Goal: Task Accomplishment & Management: Complete application form

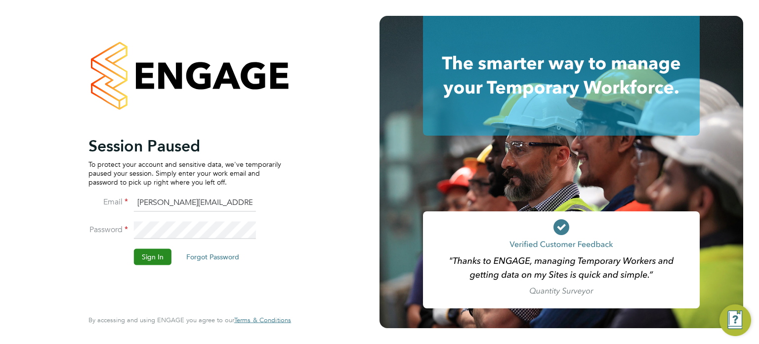
click at [151, 253] on button "Sign In" at bounding box center [153, 257] width 38 height 16
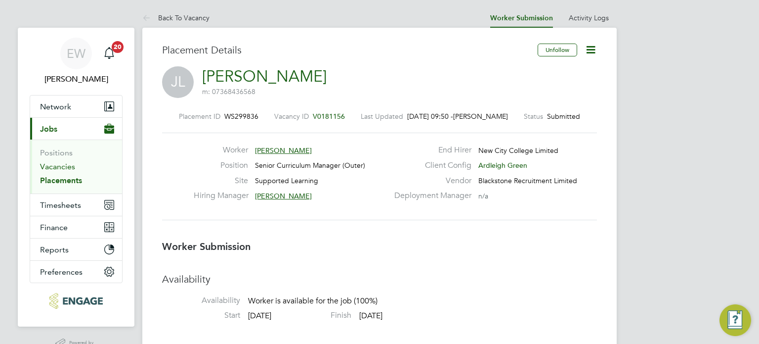
click at [69, 167] on link "Vacancies" at bounding box center [57, 166] width 35 height 9
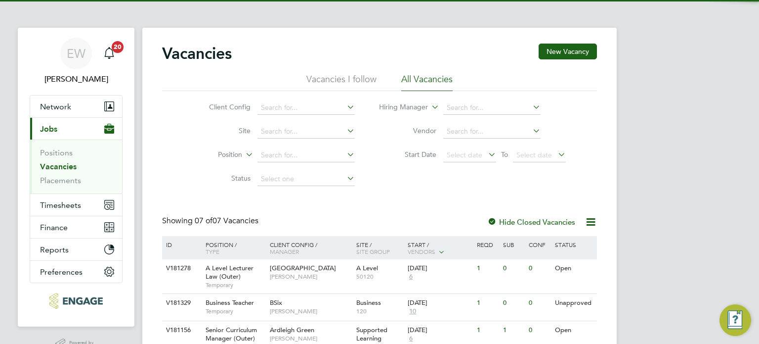
click at [680, 223] on div "EW [PERSON_NAME] Notifications 20 Applications: Network Team Members Businesses…" at bounding box center [379, 273] width 759 height 547
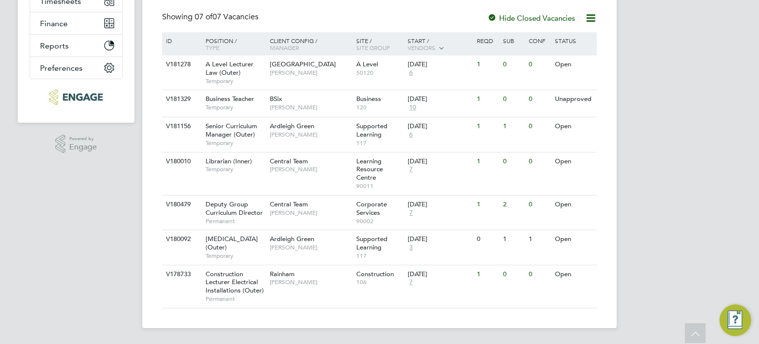
scroll to position [191, 0]
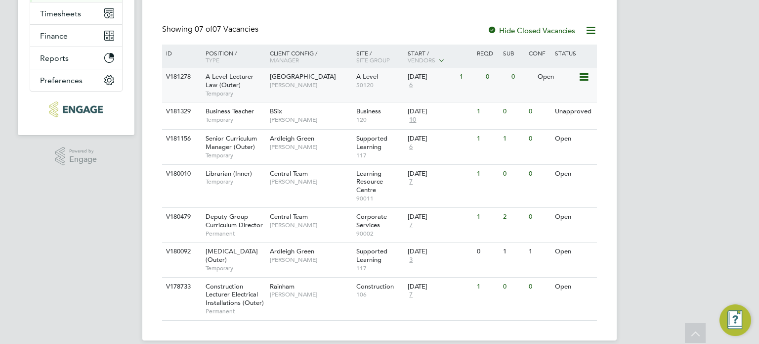
click at [264, 84] on div "A Level Lecturer Law (Outer) Temporary" at bounding box center [232, 85] width 69 height 34
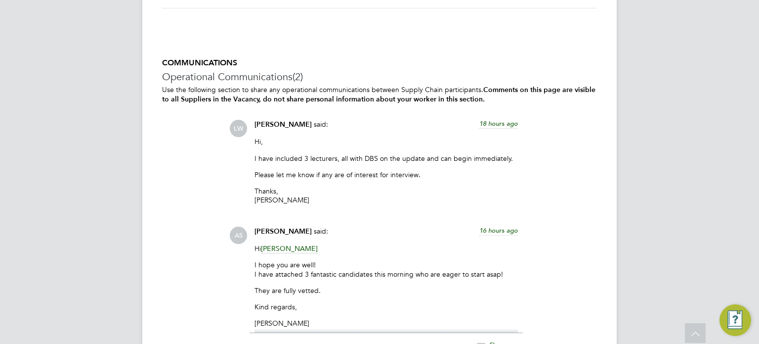
scroll to position [1879, 0]
